Goal: Transaction & Acquisition: Download file/media

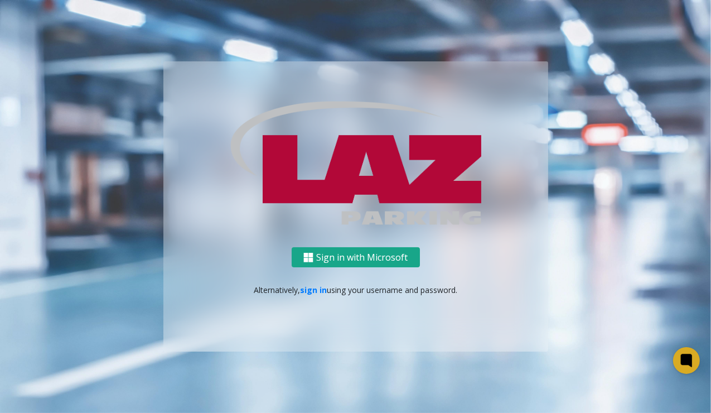
click at [328, 257] on button "Sign in with Microsoft" at bounding box center [356, 257] width 128 height 21
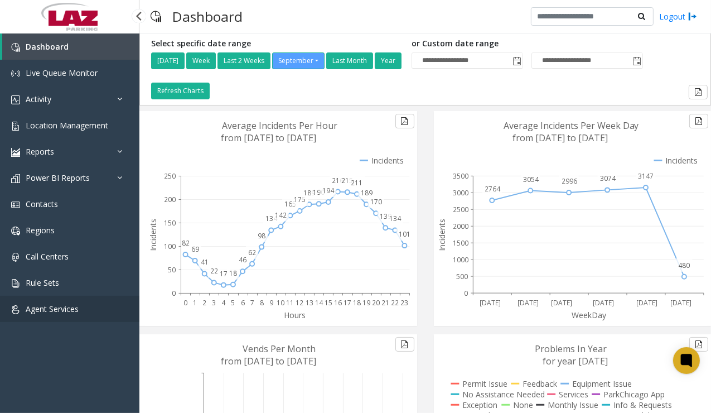
click at [29, 308] on span "Agent Services" at bounding box center [52, 309] width 53 height 11
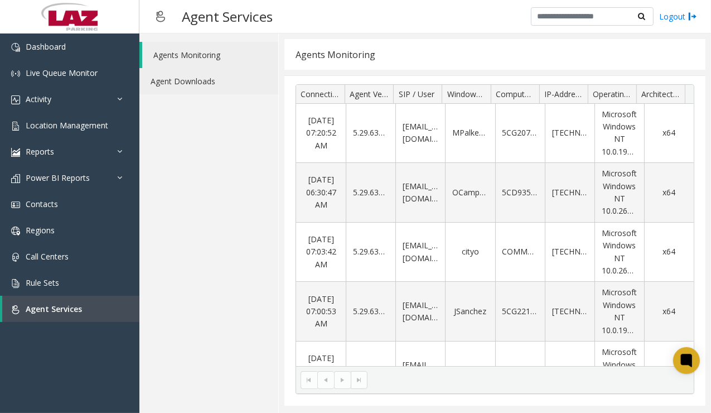
click at [204, 83] on link "Agent Downloads" at bounding box center [208, 81] width 139 height 26
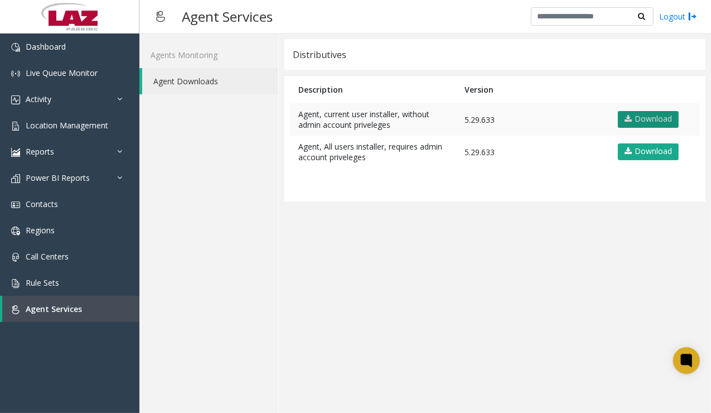
click at [631, 123] on icon at bounding box center [628, 119] width 7 height 8
click at [313, 254] on app-distributives "Distributives Description Version Agent, current user installer, without admin …" at bounding box center [495, 223] width 421 height 368
